Goal: Information Seeking & Learning: Learn about a topic

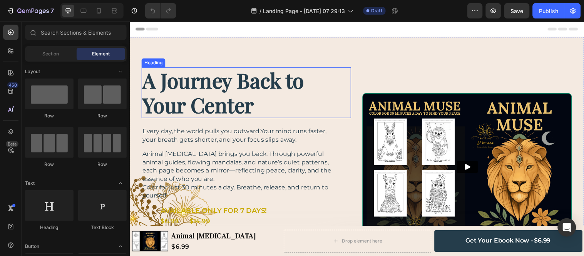
click at [240, 104] on h2 "A Journey Back to Your Center" at bounding box center [248, 94] width 213 height 52
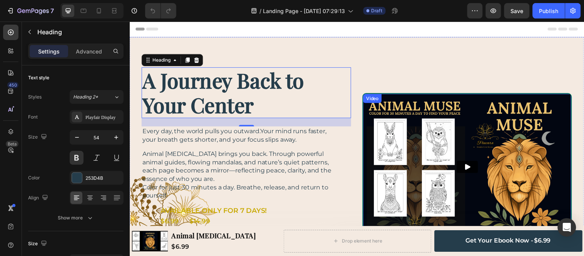
scroll to position [85, 0]
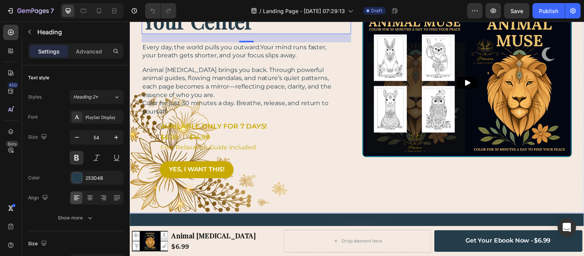
click at [412, 88] on img at bounding box center [472, 83] width 211 height 149
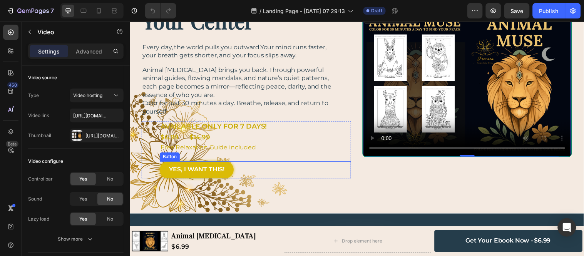
click at [214, 177] on link "YES, I WANT THIS!" at bounding box center [197, 171] width 75 height 17
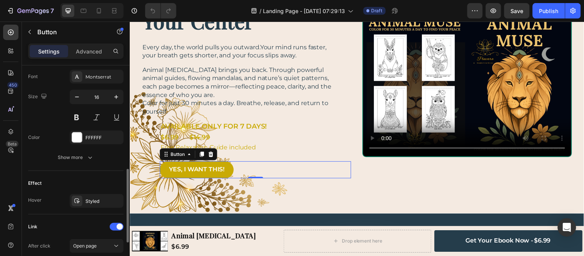
scroll to position [342, 0]
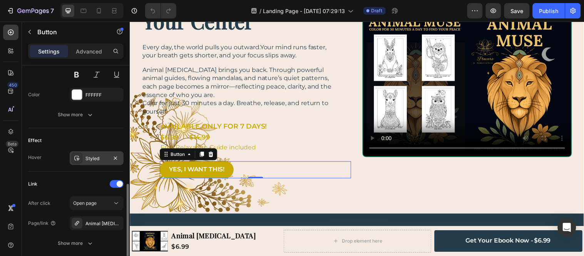
click at [89, 160] on div "Styled" at bounding box center [96, 158] width 22 height 7
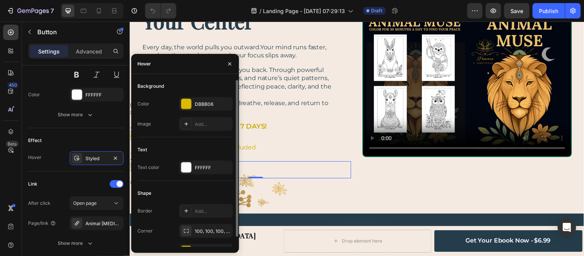
scroll to position [11, 0]
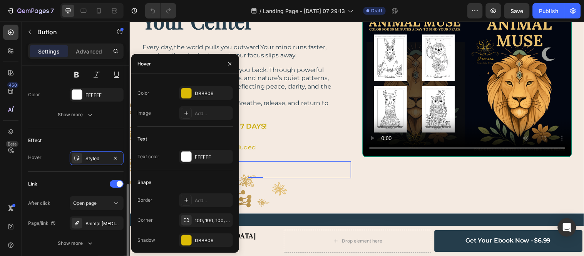
click at [33, 175] on div "Link After click Open page Page/link Animal [MEDICAL_DATA] Show more" at bounding box center [75, 214] width 95 height 85
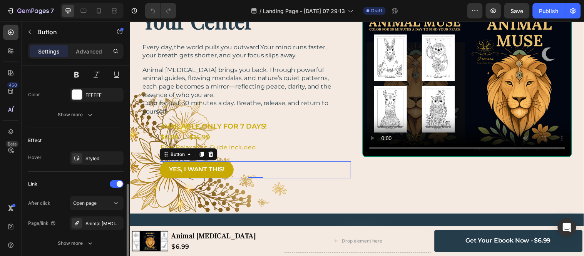
scroll to position [399, 0]
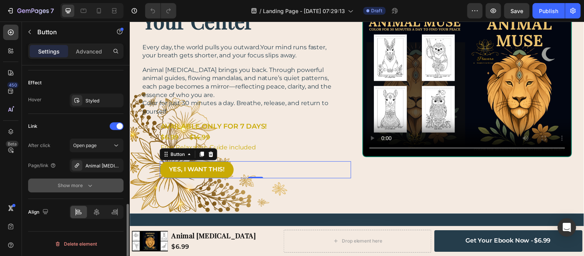
click at [78, 188] on div "Show more" at bounding box center [76, 186] width 36 height 8
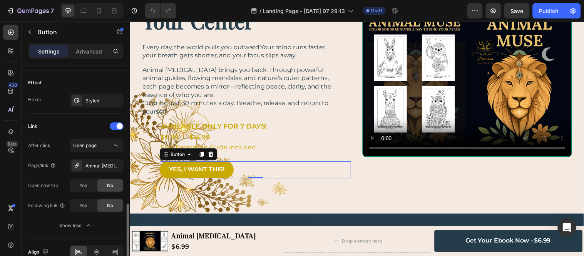
scroll to position [439, 0]
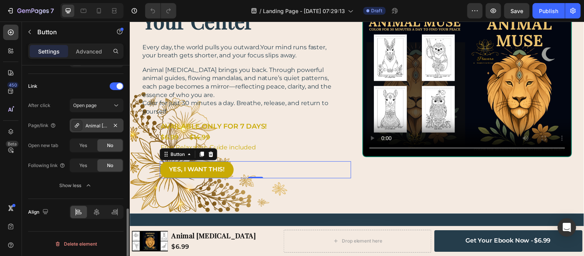
click at [93, 127] on div "Animal [MEDICAL_DATA]" at bounding box center [96, 125] width 22 height 7
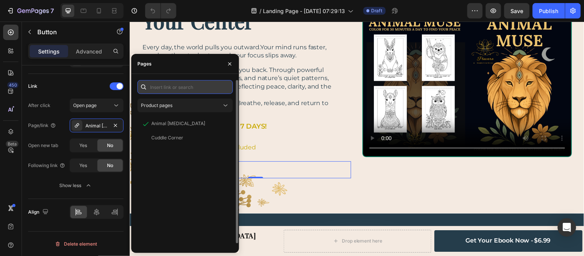
click at [159, 89] on input "text" at bounding box center [184, 87] width 95 height 14
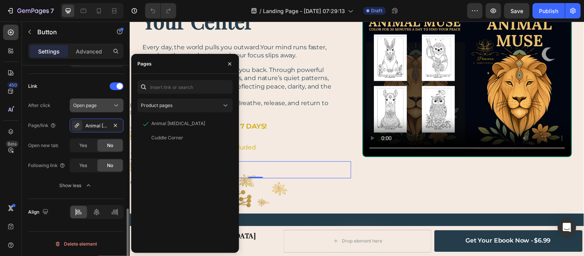
click at [86, 103] on span "Open page" at bounding box center [84, 105] width 23 height 6
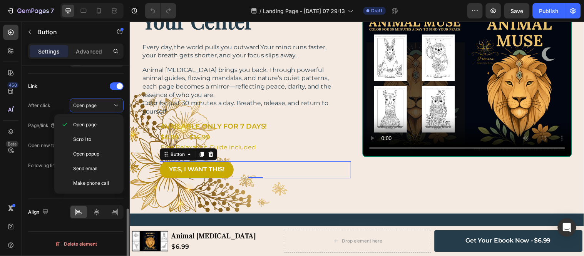
click at [28, 140] on div "Open new tab" at bounding box center [43, 145] width 30 height 12
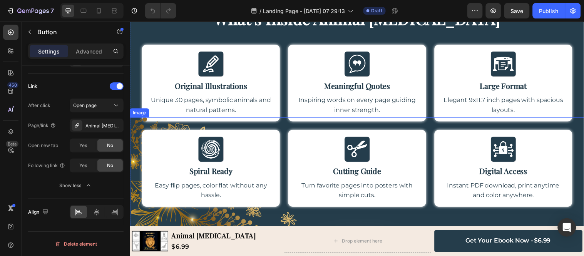
scroll to position [342, 0]
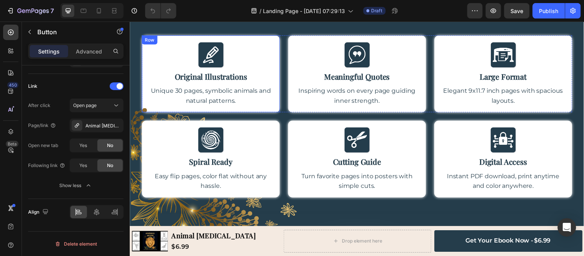
click at [274, 48] on div "Image Original Illustrations Heading Unique 30 pages, symbolic animals and natu…" at bounding box center [212, 74] width 140 height 78
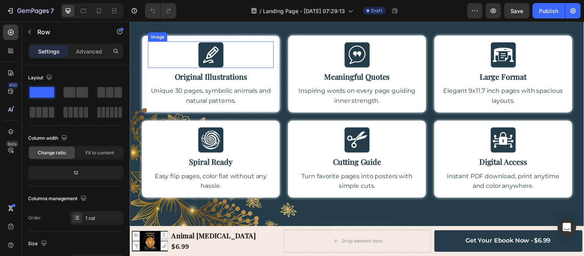
scroll to position [299, 0]
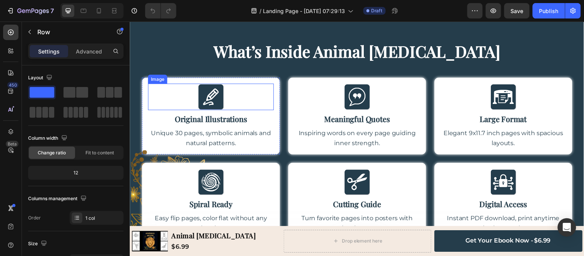
click at [219, 95] on img at bounding box center [212, 97] width 27 height 27
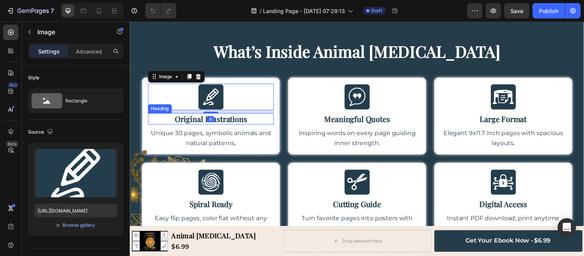
click at [219, 119] on h2 "Original Illustrations" at bounding box center [212, 120] width 128 height 12
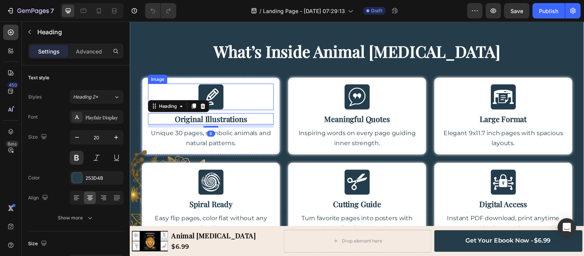
click at [219, 99] on img at bounding box center [212, 97] width 27 height 27
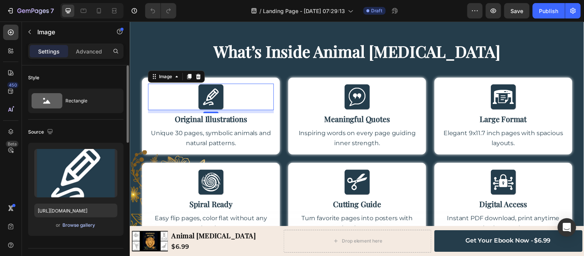
click at [74, 226] on div "Browse gallery" at bounding box center [79, 225] width 33 height 7
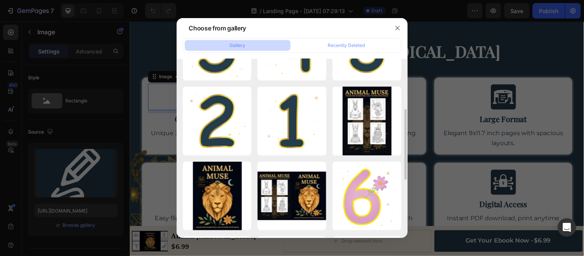
scroll to position [43, 0]
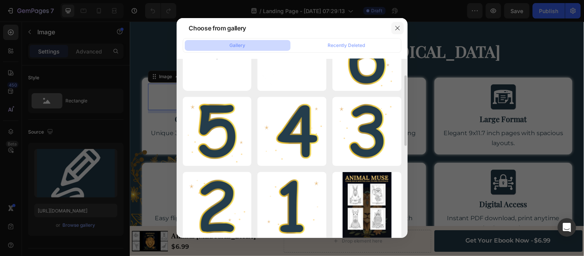
click at [397, 26] on icon "button" at bounding box center [397, 28] width 6 height 6
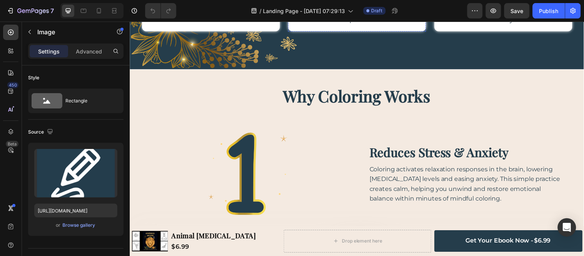
scroll to position [513, 0]
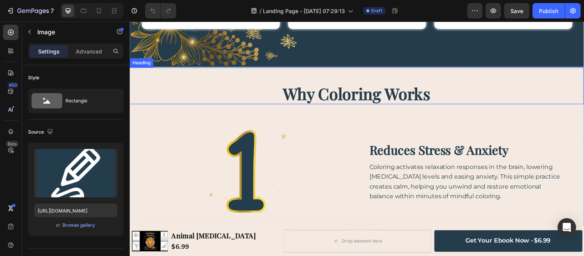
click at [342, 95] on h2 "Why Coloring Works" at bounding box center [360, 94] width 462 height 21
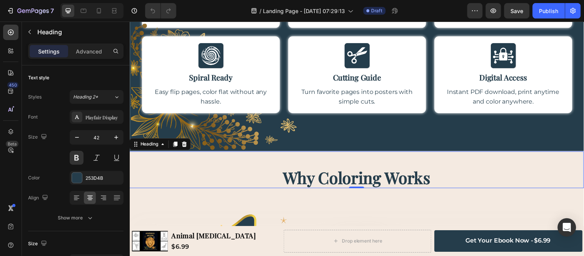
scroll to position [470, 0]
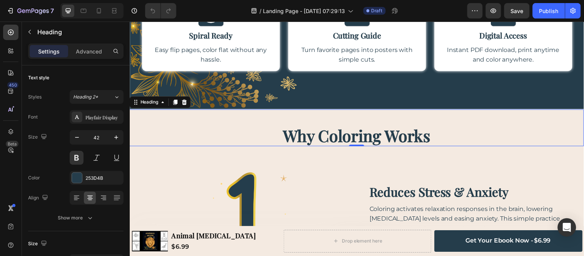
click at [302, 136] on h2 "Why Coloring Works" at bounding box center [360, 137] width 462 height 21
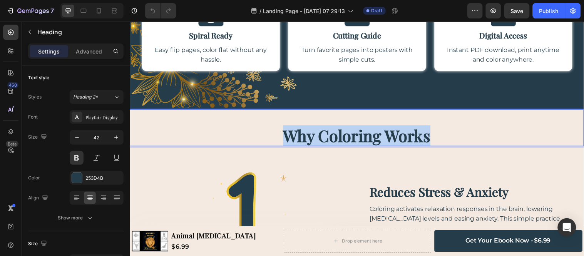
click at [302, 136] on p "Why Coloring Works" at bounding box center [360, 136] width 460 height 19
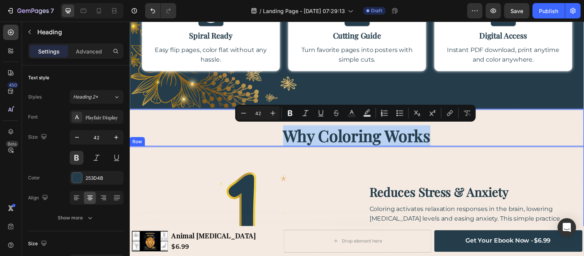
click at [316, 154] on div "Image Row reduces stress & anxiety Heading Coloring activates relaxation respon…" at bounding box center [360, 209] width 462 height 122
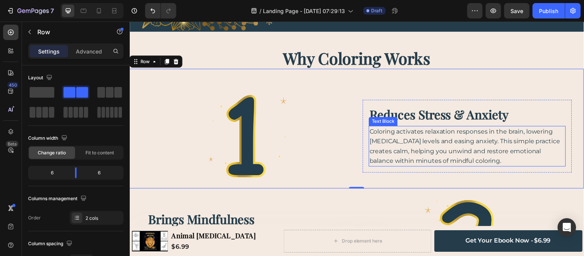
scroll to position [556, 0]
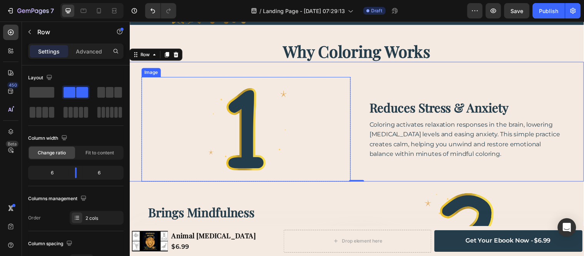
click at [293, 119] on img at bounding box center [248, 131] width 106 height 106
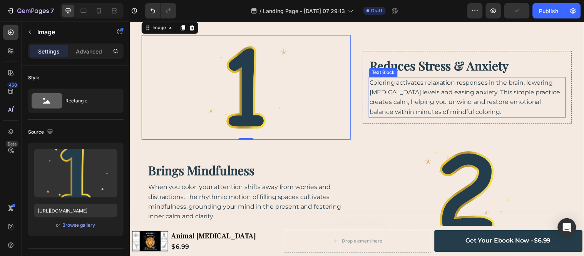
scroll to position [641, 0]
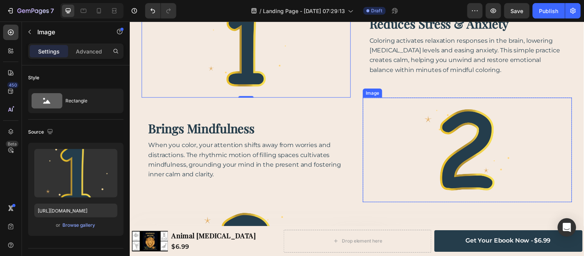
click at [464, 136] on img at bounding box center [472, 152] width 106 height 106
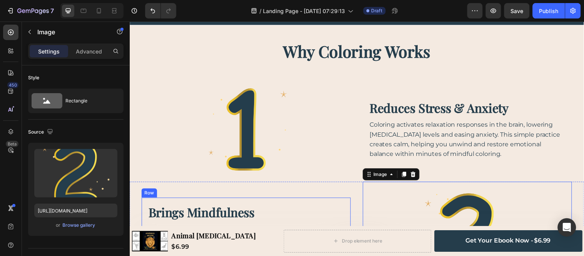
scroll to position [684, 0]
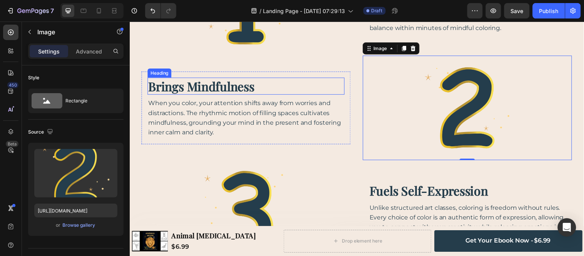
click at [185, 84] on h2 "brings mindfulness" at bounding box center [248, 87] width 200 height 18
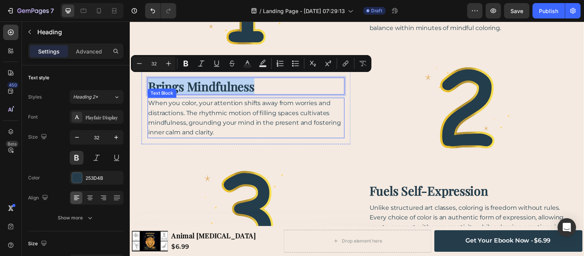
click at [240, 110] on p "When you color, your attention shifts away from worries and distractions. The r…" at bounding box center [248, 118] width 199 height 39
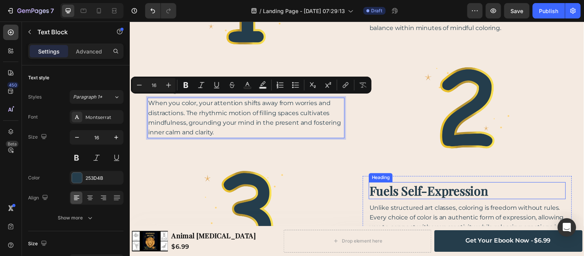
click at [372, 184] on h2 "fuels self-expression" at bounding box center [472, 193] width 200 height 18
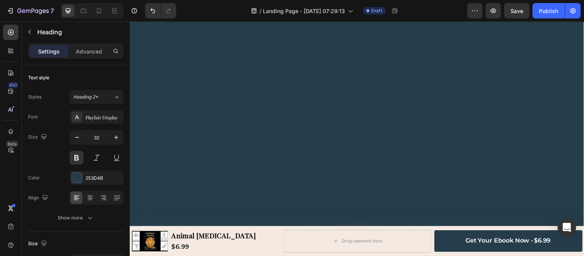
scroll to position [1368, 0]
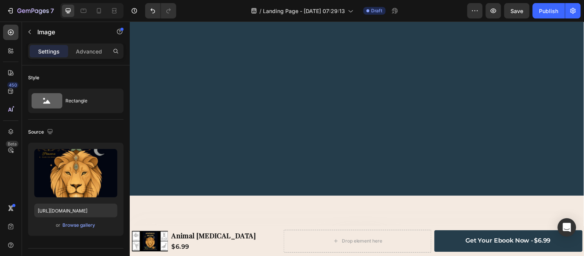
scroll to position [1283, 0]
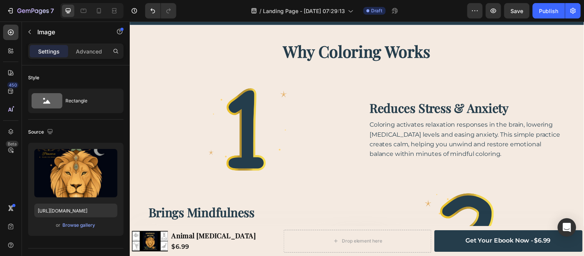
scroll to position [598, 0]
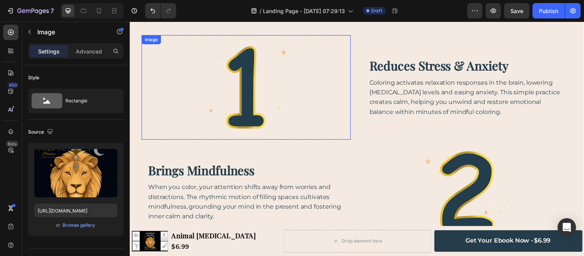
click at [260, 91] on img at bounding box center [248, 88] width 106 height 106
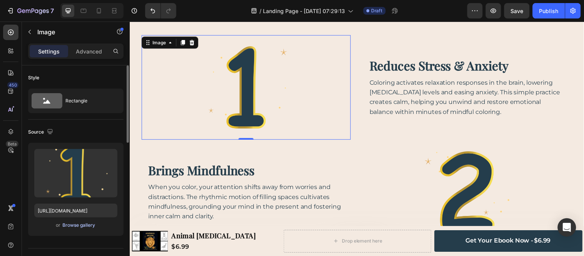
click at [82, 227] on div "Browse gallery" at bounding box center [79, 225] width 33 height 7
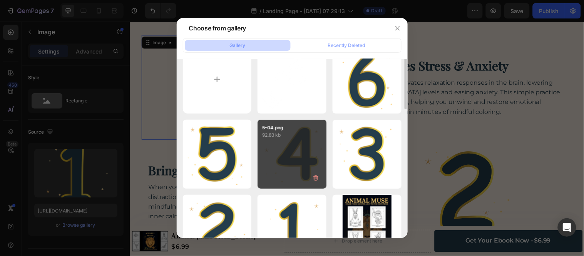
scroll to position [0, 0]
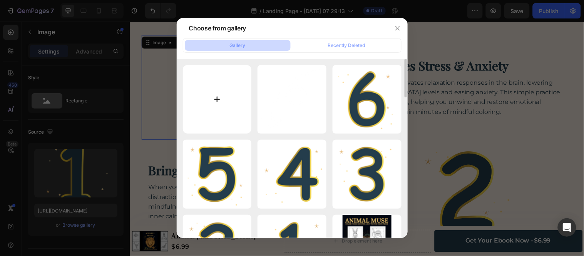
click at [222, 95] on input "file" at bounding box center [217, 99] width 69 height 69
click at [397, 31] on button "button" at bounding box center [397, 28] width 12 height 12
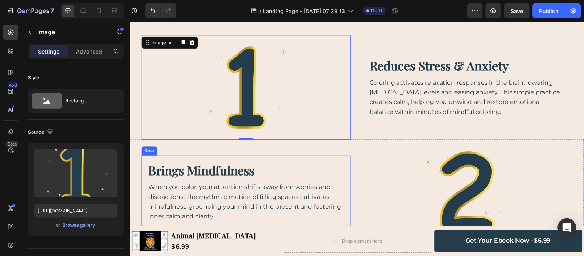
scroll to position [641, 0]
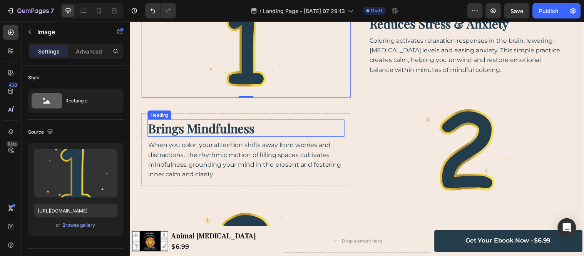
click at [193, 130] on h2 "brings mindfulness" at bounding box center [248, 130] width 200 height 18
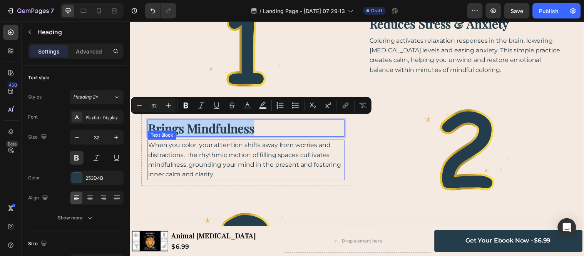
click at [218, 151] on p "When you color, your attention shifts away from worries and distractions. The r…" at bounding box center [248, 161] width 199 height 39
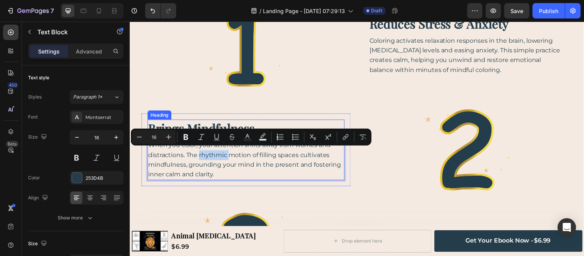
click at [243, 122] on p "brings mindfulness" at bounding box center [248, 130] width 199 height 16
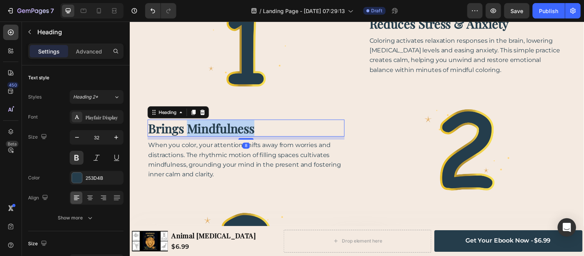
click at [226, 125] on p "brings mindfulness" at bounding box center [248, 130] width 199 height 16
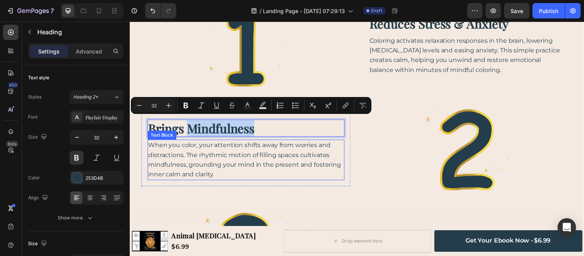
click at [212, 173] on p "When you color, your attention shifts away from worries and distractions. The r…" at bounding box center [248, 161] width 199 height 39
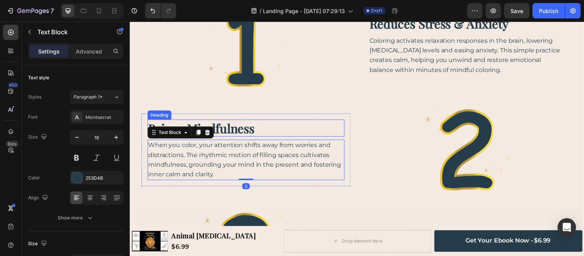
click at [219, 128] on p "brings mindfulness" at bounding box center [248, 130] width 199 height 16
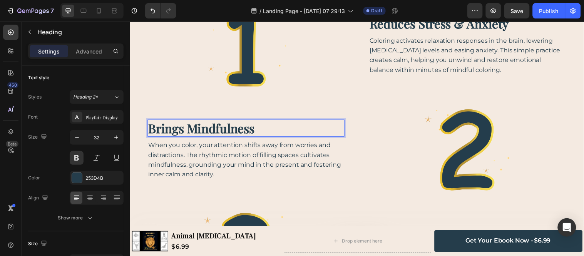
click at [219, 128] on p "brings mindfulness" at bounding box center [248, 130] width 199 height 16
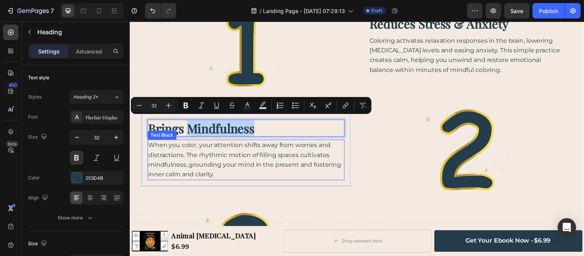
click at [229, 142] on p "When you color, your attention shifts away from worries and distractions. The r…" at bounding box center [248, 161] width 199 height 39
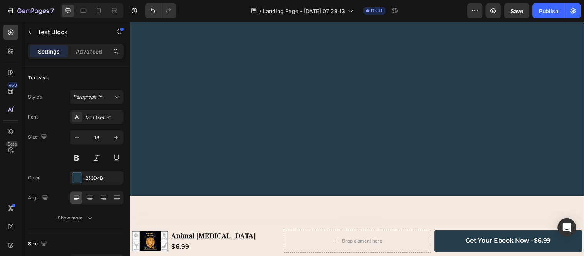
scroll to position [1283, 0]
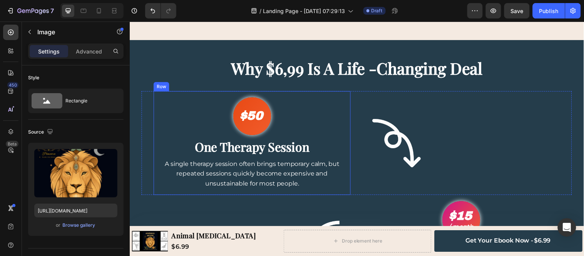
scroll to position [2394, 0]
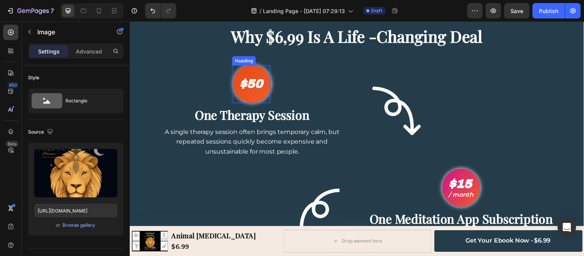
click at [256, 86] on h2 "$50" at bounding box center [253, 85] width 38 height 14
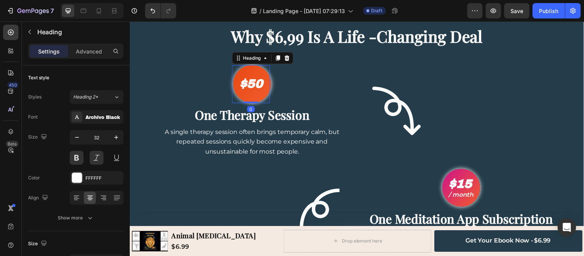
click at [255, 86] on h2 "$50" at bounding box center [253, 85] width 38 height 14
click at [255, 86] on p "$50" at bounding box center [252, 84] width 37 height 12
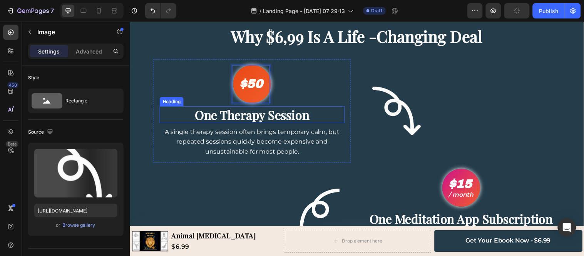
click at [385, 131] on img at bounding box center [400, 112] width 56 height 56
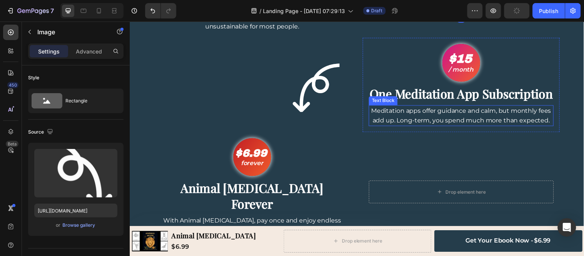
scroll to position [2522, 0]
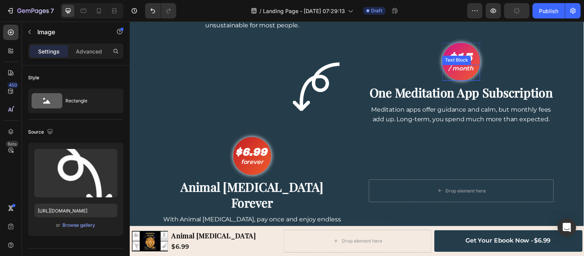
click at [467, 61] on div "Text Block" at bounding box center [462, 60] width 26 height 7
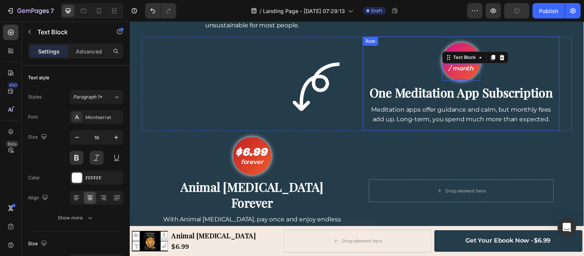
click at [467, 84] on div "$15 Heading / month Text Block 0 Row Row $15 Text Block /Month Text Block Row R…" at bounding box center [466, 85] width 188 height 84
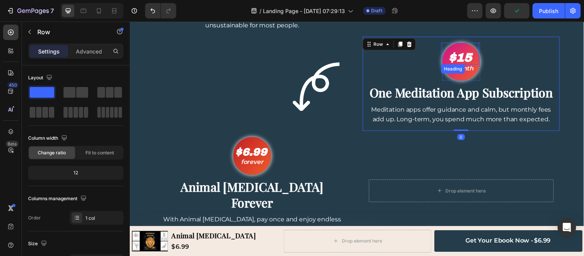
click at [467, 58] on h2 "$15" at bounding box center [465, 58] width 38 height 14
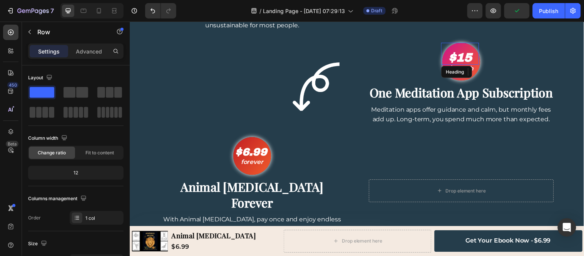
click at [467, 58] on h2 "$15" at bounding box center [465, 58] width 38 height 14
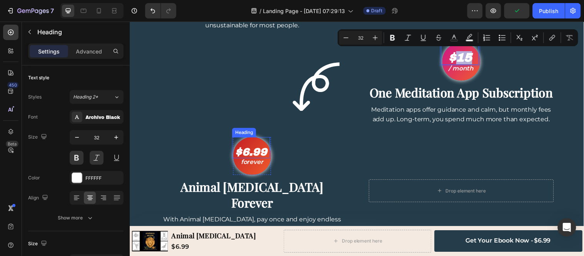
click at [251, 160] on h2 "$6.99" at bounding box center [252, 154] width 35 height 12
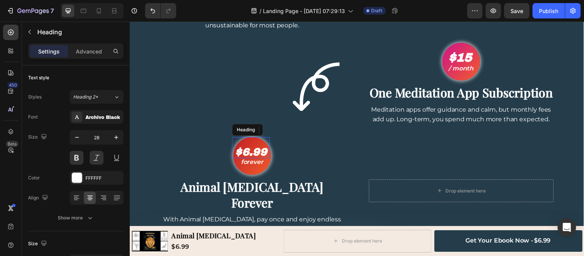
click at [251, 159] on p "$6.99" at bounding box center [253, 154] width 34 height 11
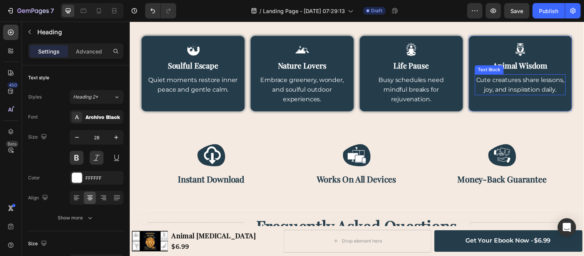
scroll to position [2822, 0]
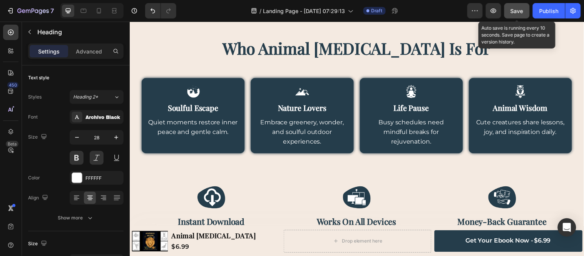
drag, startPoint x: 517, startPoint y: 8, endPoint x: 382, endPoint y: 4, distance: 134.3
click at [517, 8] on span "Save" at bounding box center [517, 11] width 13 height 7
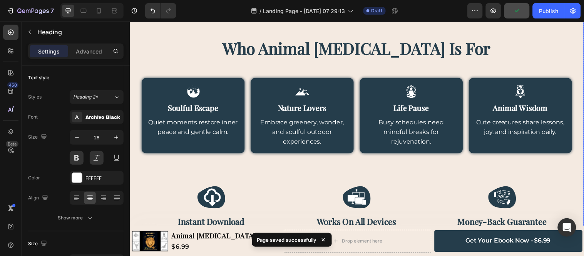
scroll to position [2907, 0]
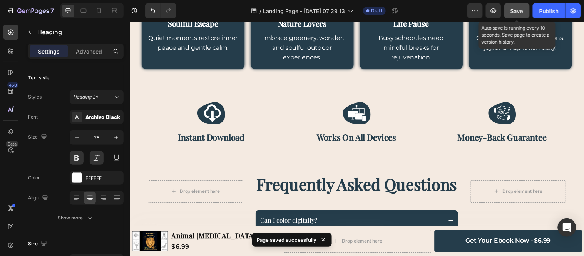
click at [518, 10] on span "Save" at bounding box center [517, 11] width 13 height 7
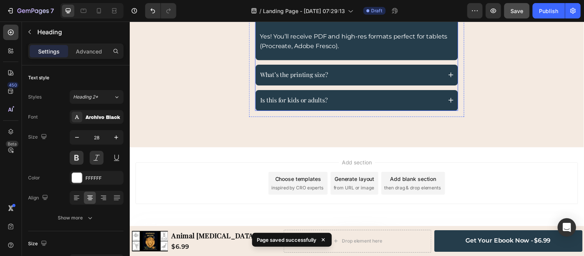
scroll to position [2902, 0]
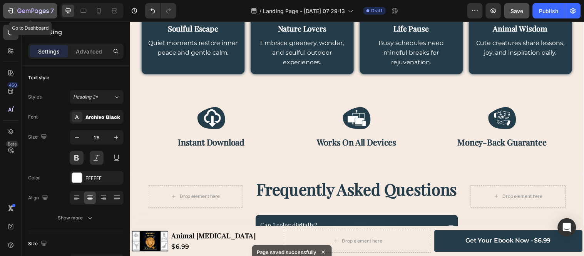
click at [13, 12] on icon "button" at bounding box center [11, 11] width 8 height 8
